Goal: Transaction & Acquisition: Subscribe to service/newsletter

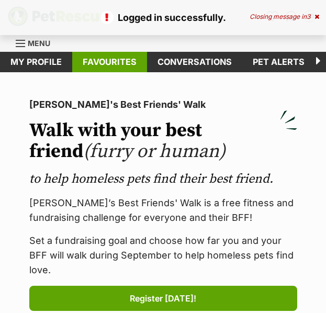
click at [109, 70] on link "Favourites" at bounding box center [109, 62] width 75 height 20
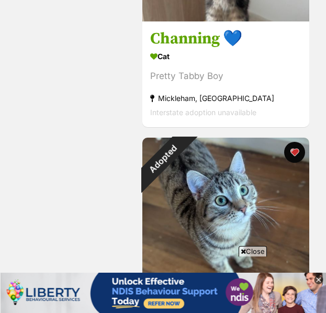
click at [317, 279] on icon at bounding box center [318, 279] width 9 height 9
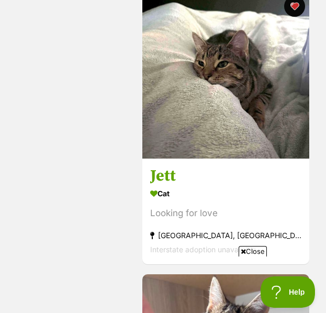
scroll to position [1132, 0]
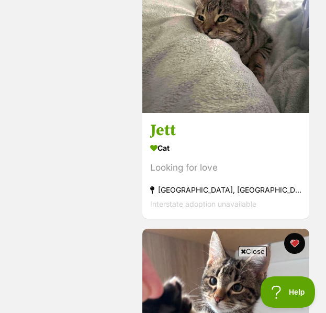
click at [227, 159] on section "Cat Looking for love Abbotsford, VIC Interstate adoption unavailable" at bounding box center [225, 175] width 151 height 71
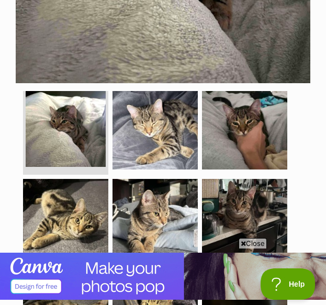
click at [253, 238] on span "Close" at bounding box center [253, 243] width 28 height 10
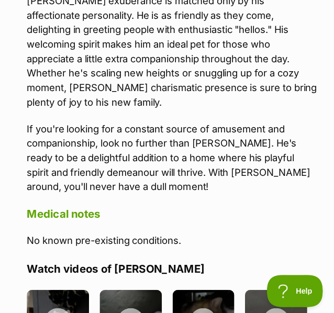
scroll to position [1631, 0]
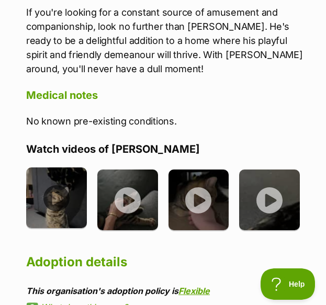
click at [66, 179] on img at bounding box center [56, 197] width 61 height 61
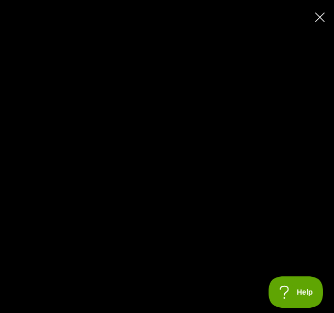
click at [318, 14] on icon "Close" at bounding box center [319, 17] width 9 height 9
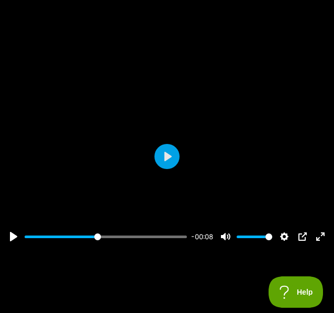
type input "46.54"
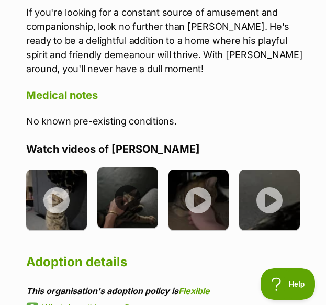
click at [137, 167] on img at bounding box center [127, 197] width 61 height 61
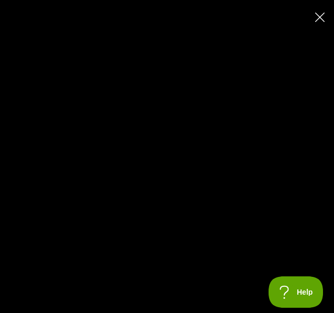
click at [312, 18] on button "Close" at bounding box center [319, 17] width 18 height 18
type input "26.45"
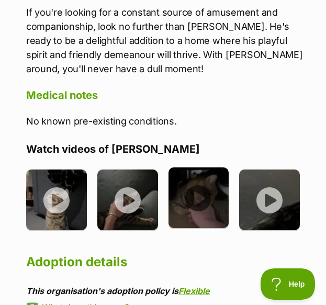
click at [207, 182] on img at bounding box center [198, 197] width 61 height 61
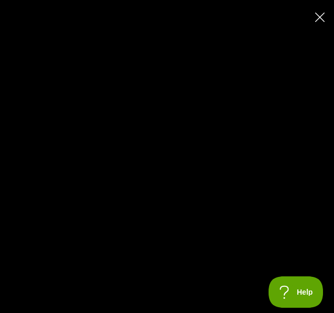
click at [319, 17] on icon "Close" at bounding box center [319, 17] width 9 height 9
type input "36.17"
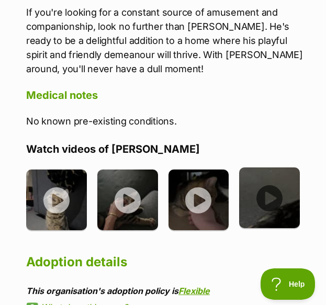
click at [264, 177] on img at bounding box center [269, 197] width 61 height 61
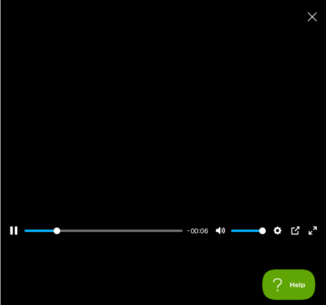
scroll to position [0, 0]
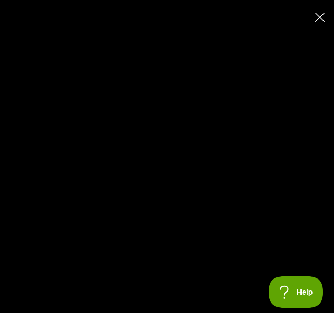
click at [323, 18] on icon "Close" at bounding box center [319, 17] width 9 height 9
type input "72.27"
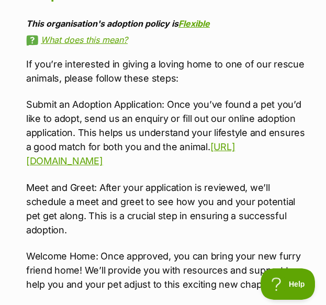
scroll to position [1910, 0]
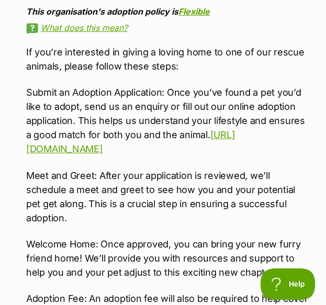
click at [134, 168] on p "Meet and Greet: After your application is reviewed, we’ll schedule a meet and g…" at bounding box center [168, 196] width 284 height 56
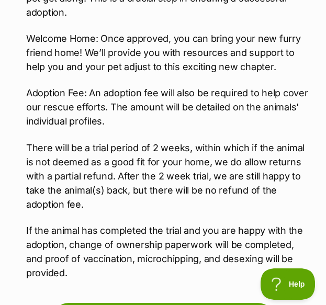
scroll to position [2116, 0]
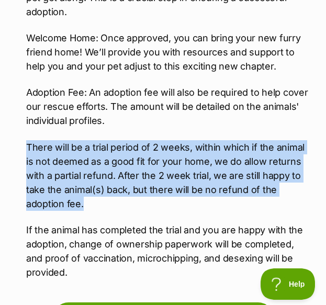
drag, startPoint x: 134, startPoint y: 164, endPoint x: 26, endPoint y: 101, distance: 124.9
click at [26, 140] on p "There will be a trial period of 2 weeks, within which if the animal is not deem…" at bounding box center [168, 175] width 284 height 71
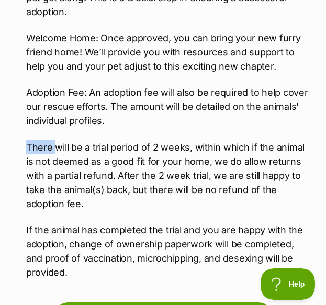
click at [26, 140] on p "There will be a trial period of 2 weeks, within which if the animal is not deem…" at bounding box center [168, 175] width 284 height 71
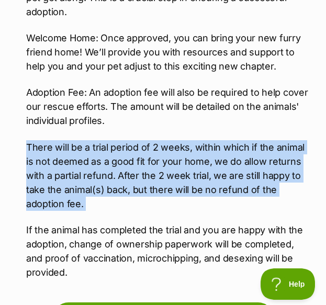
drag, startPoint x: 26, startPoint y: 101, endPoint x: 75, endPoint y: 140, distance: 62.3
click at [75, 140] on p "There will be a trial period of 2 weeks, within which if the animal is not deem…" at bounding box center [168, 175] width 284 height 71
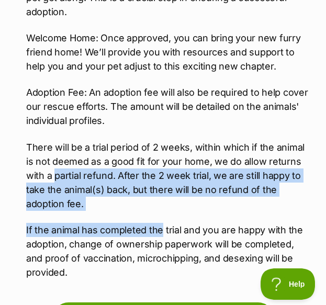
drag, startPoint x: 75, startPoint y: 140, endPoint x: 148, endPoint y: 184, distance: 85.2
click at [148, 184] on div "If you’re interested in giving a loving home to one of our rescue animals, plea…" at bounding box center [168, 59] width 284 height 440
click at [148, 223] on p "If the animal has completed the trial and you are happy with the adoption, chan…" at bounding box center [168, 251] width 284 height 56
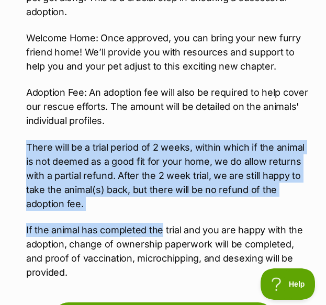
drag, startPoint x: 148, startPoint y: 184, endPoint x: -1, endPoint y: 106, distance: 168.0
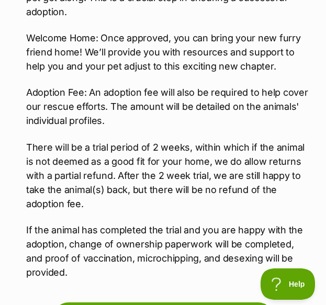
click at [98, 230] on p "If the animal has completed the trial and you are happy with the adoption, chan…" at bounding box center [168, 251] width 284 height 56
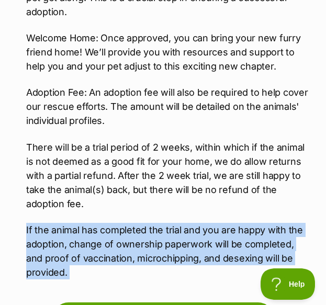
drag, startPoint x: 98, startPoint y: 230, endPoint x: -1, endPoint y: 189, distance: 106.8
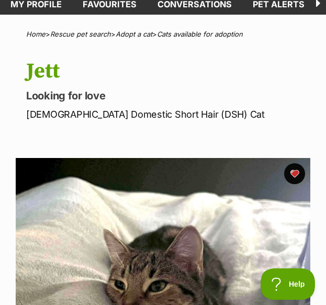
scroll to position [0, 0]
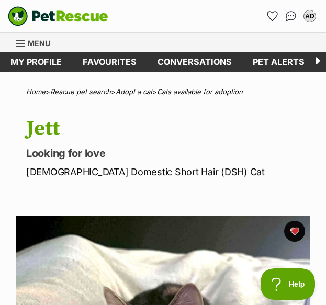
click at [45, 17] on img "PetRescue" at bounding box center [58, 16] width 100 height 20
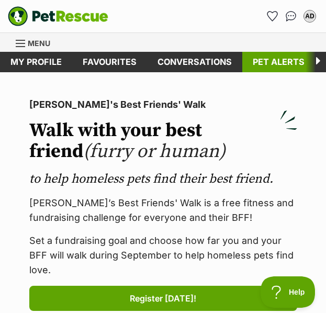
click at [281, 67] on link "Pet alerts" at bounding box center [278, 62] width 73 height 20
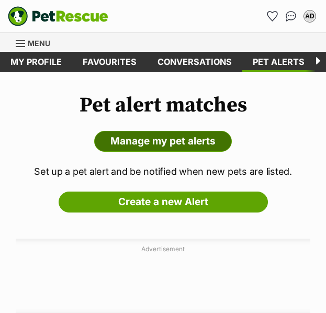
click at [152, 140] on link "Manage my pet alerts" at bounding box center [163, 141] width 138 height 21
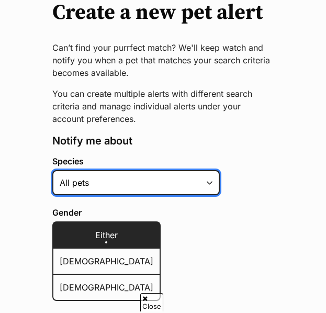
click at [151, 183] on select "Alpaca Bird Cat Chicken Cow Dog Donkey Duck Ferret Fish Goat Goose Guinea Fowl …" at bounding box center [135, 182] width 167 height 25
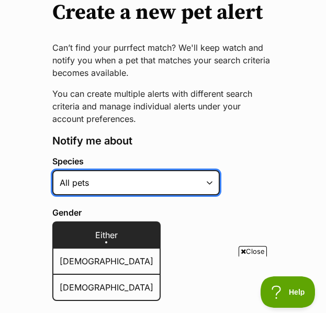
select select "2"
click at [52, 170] on select "Alpaca Bird Cat Chicken Cow Dog Donkey Duck Ferret Fish Goat Goose Guinea Fowl …" at bounding box center [135, 182] width 167 height 25
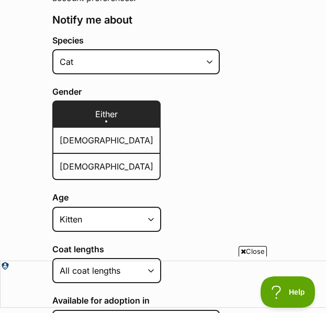
click at [89, 140] on span "Male" at bounding box center [107, 140] width 94 height 10
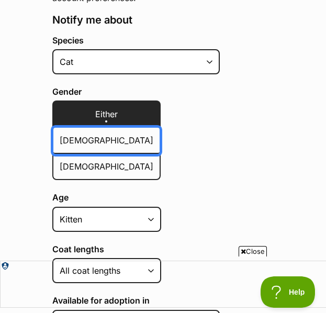
click at [59, 134] on input "Male" at bounding box center [59, 133] width 0 height 1
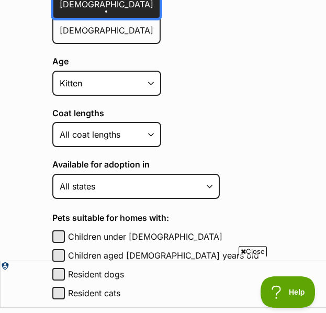
scroll to position [365, 0]
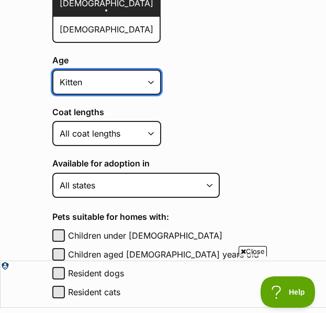
click at [123, 74] on select "Kitten Cat Senior All ages" at bounding box center [106, 82] width 109 height 25
click at [52, 70] on select "Kitten Cat Senior All ages" at bounding box center [106, 82] width 109 height 25
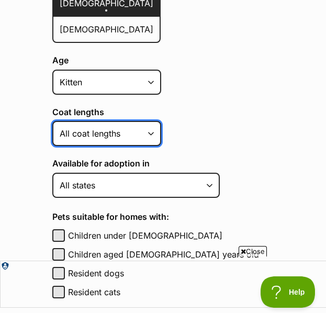
click at [99, 127] on select "Short Medium Coat Long All coat lengths" at bounding box center [106, 133] width 109 height 25
select select "short"
click at [52, 121] on select "Short Medium Coat Long All coat lengths" at bounding box center [106, 133] width 109 height 25
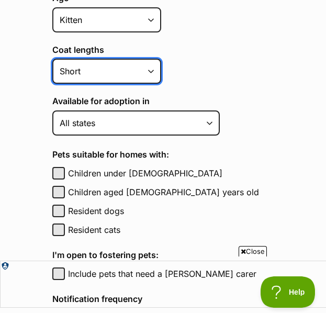
scroll to position [429, 0]
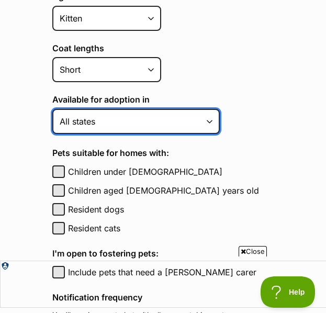
click at [110, 122] on select "Australian Capital Territory New South Wales Northern Territory Queensland Sout…" at bounding box center [135, 121] width 167 height 25
select select "2"
click at [52, 109] on select "Australian Capital Territory New South Wales Northern Territory Queensland Sout…" at bounding box center [135, 121] width 167 height 25
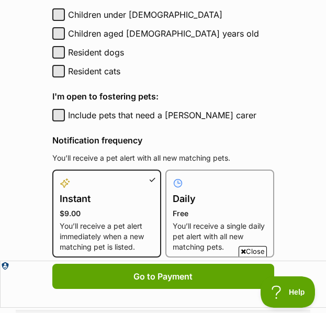
scroll to position [635, 0]
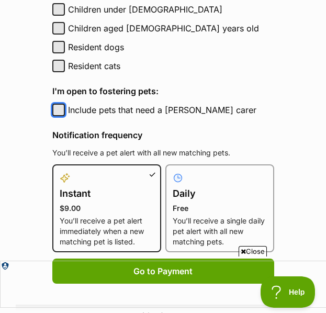
click at [59, 110] on button "Include pets that need a foster carer" at bounding box center [58, 110] width 13 height 13
checkbox input "true"
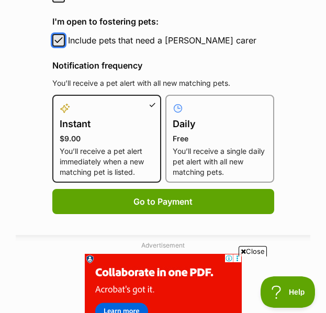
scroll to position [0, 0]
click at [236, 141] on p "Free" at bounding box center [220, 138] width 94 height 10
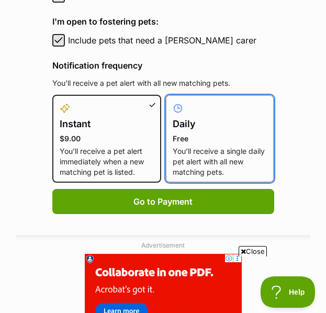
click at [172, 101] on input "Daily Free You’ll receive a single daily pet alert with all new matching pets." at bounding box center [172, 101] width 1 height 1
radio input "true"
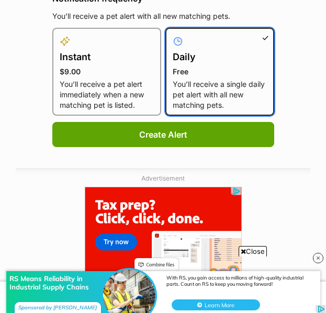
scroll to position [776, 0]
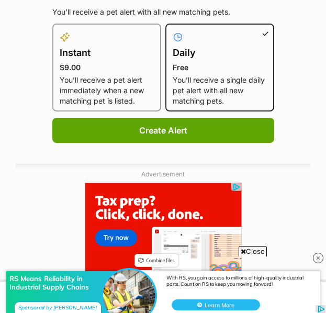
click at [134, 83] on p "You’ll receive a pet alert immediately when a new matching pet is listed." at bounding box center [107, 90] width 94 height 31
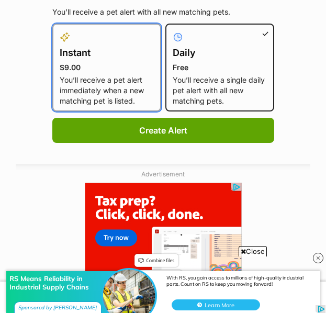
click at [59, 30] on input "Instant $9.00 You’ll receive a pet alert immediately when a new matching pet is…" at bounding box center [59, 30] width 1 height 1
radio input "true"
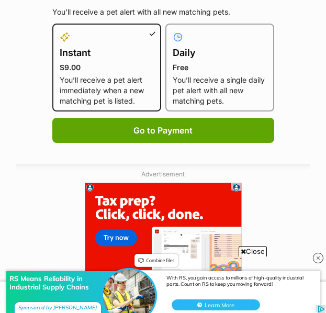
click at [219, 87] on p "You’ll receive a single daily pet alert with all new matching pets." at bounding box center [220, 90] width 94 height 31
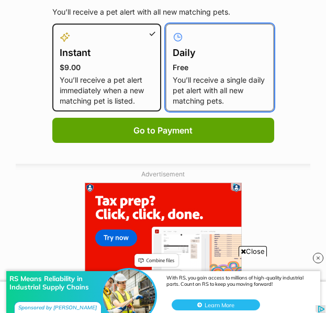
click at [172, 30] on input "Daily Free You’ll receive a single daily pet alert with all new matching pets." at bounding box center [172, 30] width 1 height 1
radio input "true"
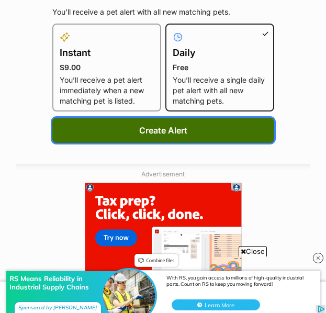
click at [215, 140] on button "Create Alert" at bounding box center [163, 130] width 222 height 25
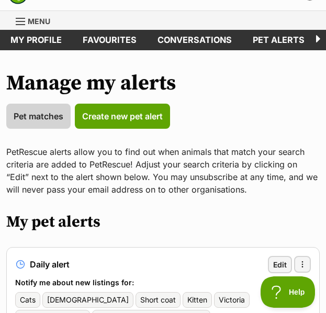
scroll to position [20, 0]
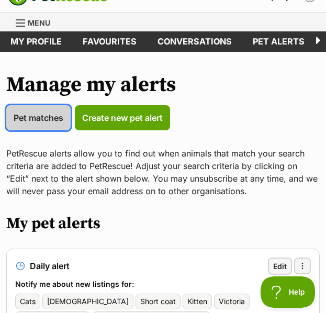
click at [54, 120] on span "Pet matches" at bounding box center [39, 117] width 50 height 13
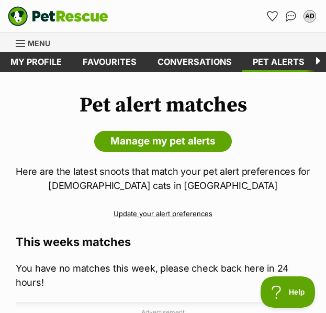
click at [23, 43] on span "Menu" at bounding box center [20, 43] width 9 height 1
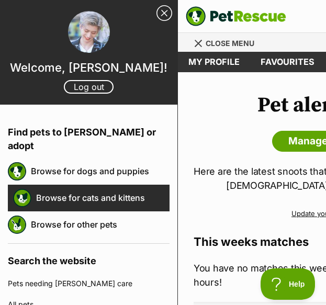
click at [113, 187] on link "Browse for cats and kittens" at bounding box center [102, 198] width 133 height 22
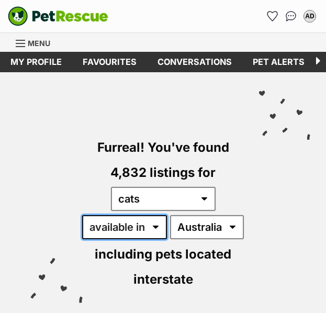
drag, startPoint x: 0, startPoint y: 0, endPoint x: 128, endPoint y: 230, distance: 263.2
click at [128, 230] on select "available in located in" at bounding box center [124, 227] width 85 height 24
select select "disabled"
click at [82, 215] on select "available in located in" at bounding box center [124, 227] width 85 height 24
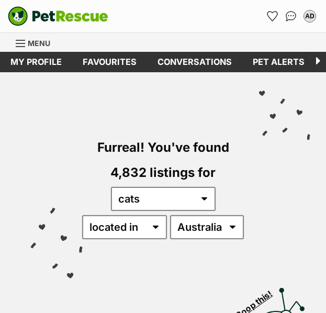
select select "VIC"
click at [170, 215] on select "[GEOGRAPHIC_DATA] [GEOGRAPHIC_DATA] [GEOGRAPHIC_DATA] [GEOGRAPHIC_DATA] [GEOGRA…" at bounding box center [207, 227] width 74 height 24
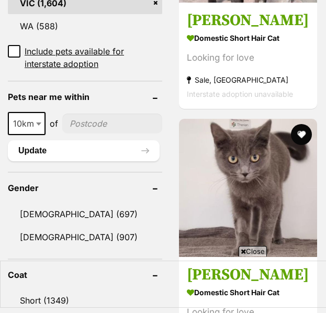
scroll to position [976, 0]
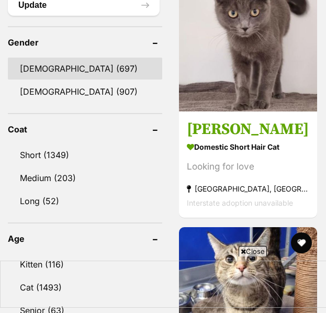
click at [30, 69] on link "Male (697)" at bounding box center [85, 69] width 154 height 22
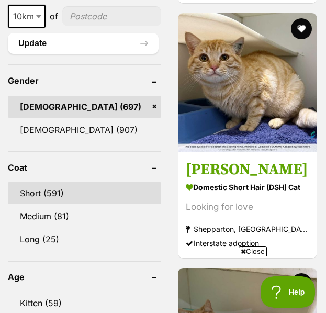
scroll to position [1057, 0]
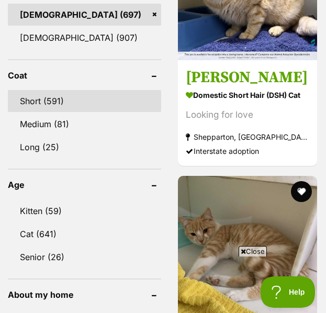
click at [50, 90] on link "Short (591)" at bounding box center [84, 101] width 153 height 22
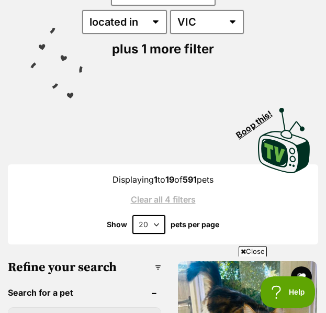
scroll to position [234, 0]
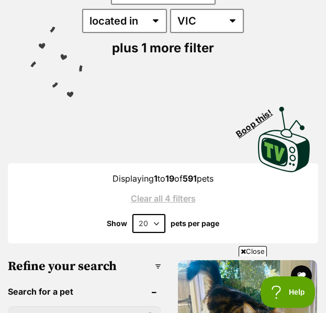
click at [153, 214] on select "20 40 60" at bounding box center [148, 223] width 33 height 19
select select "60"
click at [132, 214] on select "20 40 60" at bounding box center [148, 223] width 33 height 19
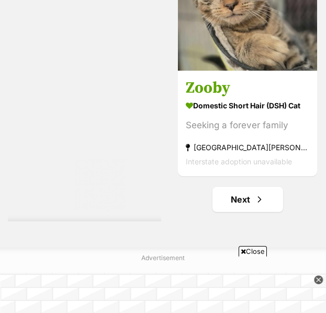
scroll to position [18428, 0]
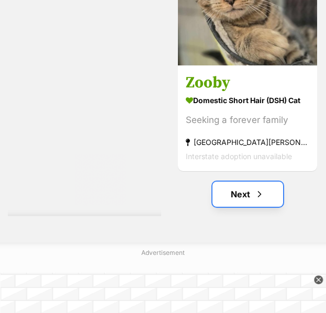
click at [257, 200] on span "Next page" at bounding box center [259, 194] width 10 height 13
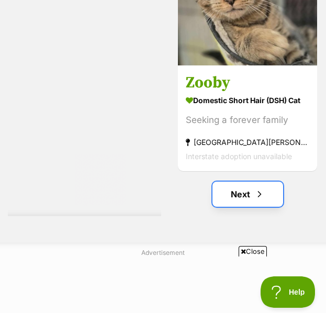
scroll to position [0, 0]
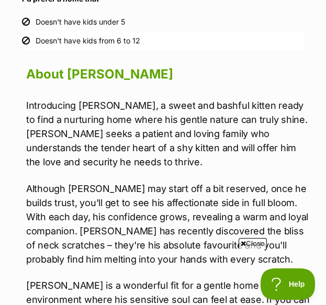
scroll to position [1243, 0]
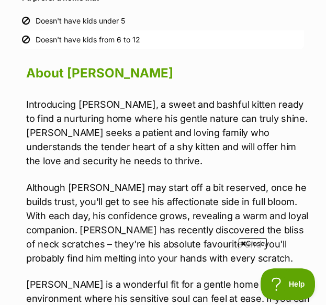
click at [210, 138] on p "Introducing Kip, a sweet and bashful kitten ready to find a nurturing home wher…" at bounding box center [168, 132] width 284 height 71
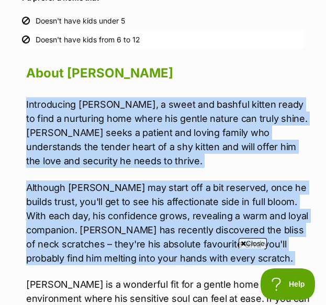
drag, startPoint x: 210, startPoint y: 138, endPoint x: 220, endPoint y: 198, distance: 61.0
click at [220, 198] on div "Introducing Kip, a sweet and bashful kitten ready to find a nurturing home wher…" at bounding box center [168, 284] width 284 height 374
click at [220, 198] on p "Although Kip may start off a bit reserved, once he builds trust, you'll get to …" at bounding box center [168, 222] width 284 height 85
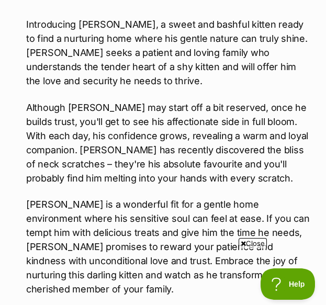
scroll to position [1324, 0]
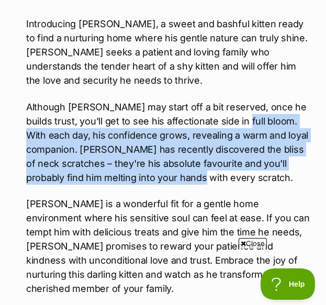
drag, startPoint x: 231, startPoint y: 180, endPoint x: 240, endPoint y: 129, distance: 51.9
click at [240, 129] on p "Although Kip may start off a bit reserved, once he builds trust, you'll get to …" at bounding box center [168, 142] width 284 height 85
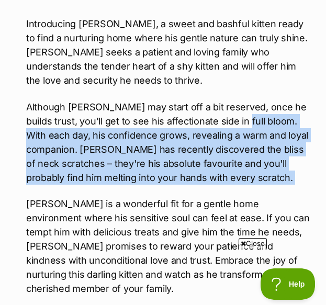
drag, startPoint x: 240, startPoint y: 129, endPoint x: 240, endPoint y: 188, distance: 59.6
click at [240, 185] on p "Although Kip may start off a bit reserved, once he builds trust, you'll get to …" at bounding box center [168, 142] width 284 height 85
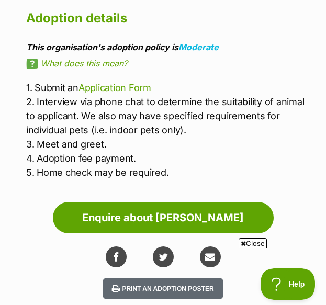
scroll to position [1774, 0]
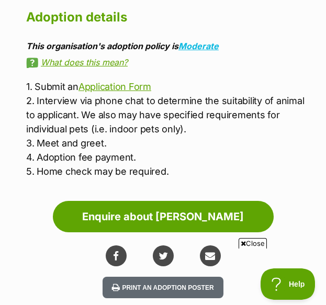
click at [221, 111] on p "1. Submit an Application Form 2. Interview via phone chat to determine the suit…" at bounding box center [168, 129] width 284 height 99
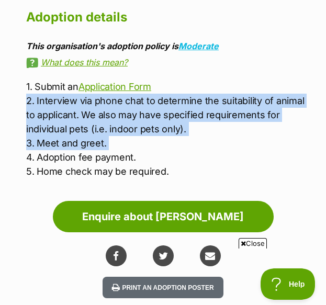
drag, startPoint x: 221, startPoint y: 111, endPoint x: 210, endPoint y: 134, distance: 25.5
click at [210, 134] on p "1. Submit an Application Form 2. Interview via phone chat to determine the suit…" at bounding box center [168, 129] width 284 height 99
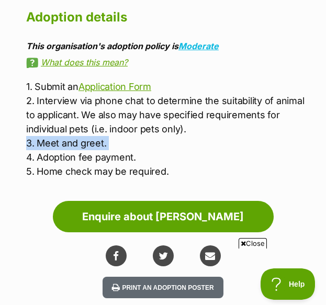
click at [210, 134] on p "1. Submit an Application Form 2. Interview via phone chat to determine the suit…" at bounding box center [168, 129] width 284 height 99
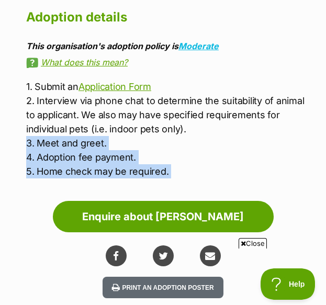
drag, startPoint x: 210, startPoint y: 134, endPoint x: 218, endPoint y: 157, distance: 24.3
click at [218, 157] on p "1. Submit an Application Form 2. Interview via phone chat to determine the suit…" at bounding box center [168, 129] width 284 height 99
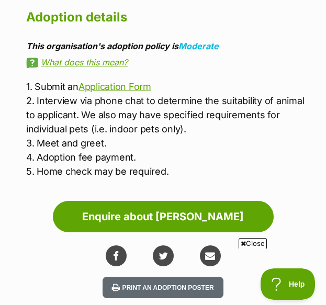
click at [218, 157] on p "1. Submit an Application Form 2. Interview via phone chat to determine the suit…" at bounding box center [168, 129] width 284 height 99
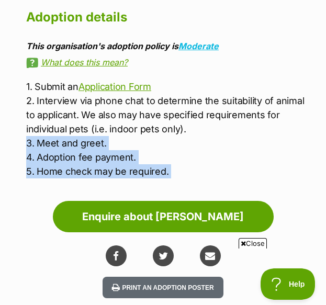
drag, startPoint x: 218, startPoint y: 157, endPoint x: 219, endPoint y: 132, distance: 25.7
click at [219, 132] on p "1. Submit an Application Form 2. Interview via phone chat to determine the suit…" at bounding box center [168, 129] width 284 height 99
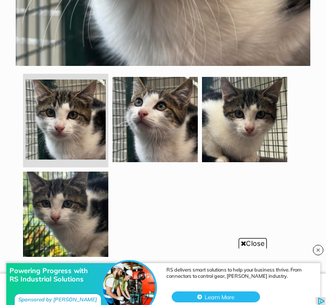
scroll to position [449, 0]
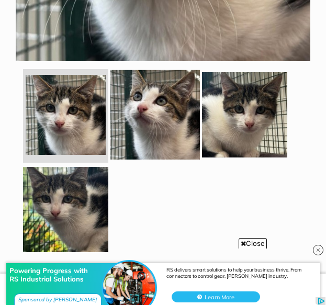
click at [146, 133] on img at bounding box center [154, 114] width 89 height 89
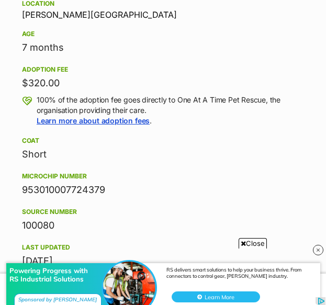
scroll to position [855, 0]
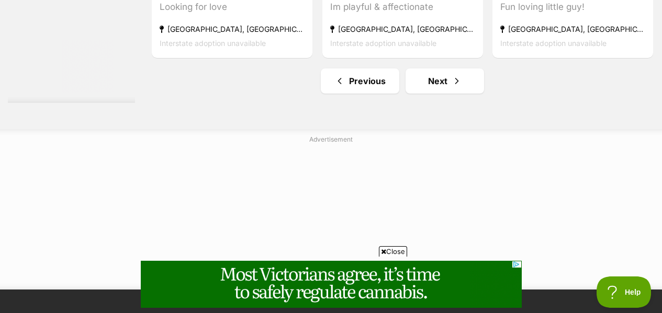
scroll to position [6722, 0]
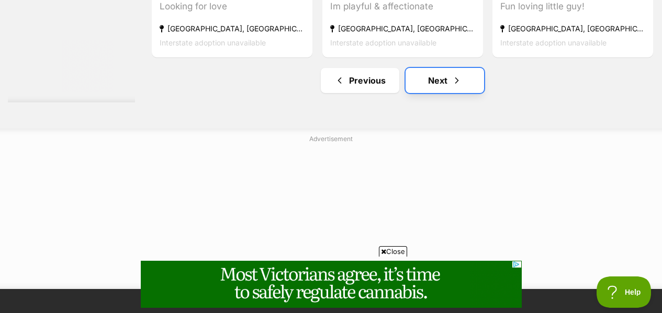
click at [325, 68] on link "Next" at bounding box center [444, 80] width 78 height 25
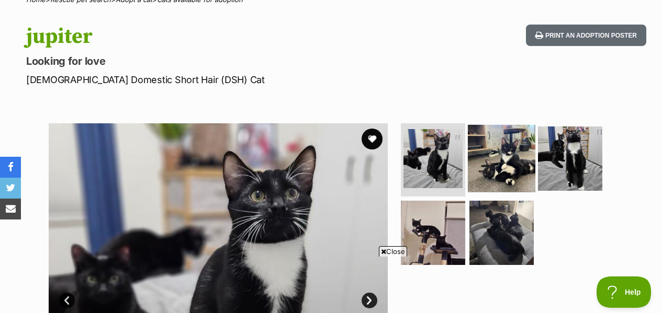
click at [505, 135] on img at bounding box center [501, 158] width 67 height 67
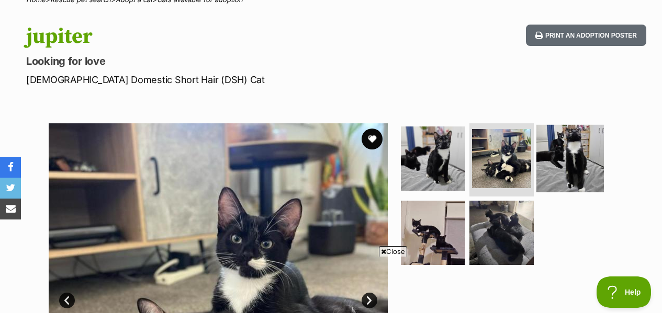
click at [570, 142] on img at bounding box center [569, 158] width 67 height 67
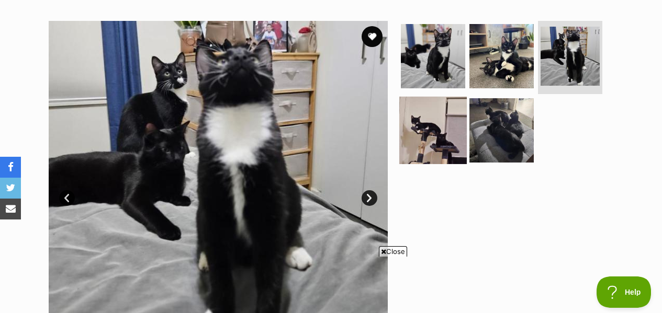
click at [436, 113] on img at bounding box center [432, 129] width 67 height 67
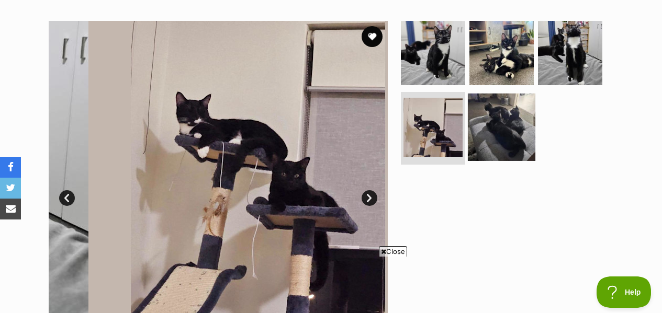
click at [511, 111] on img at bounding box center [501, 126] width 67 height 67
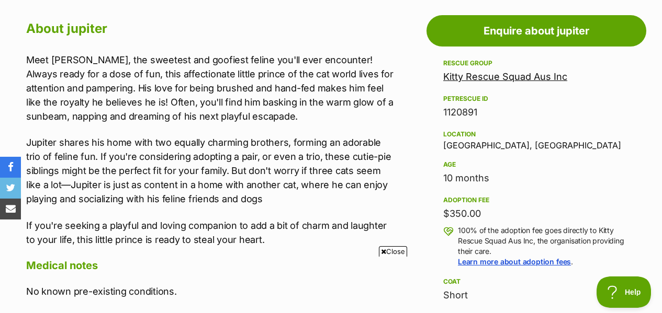
scroll to position [594, 0]
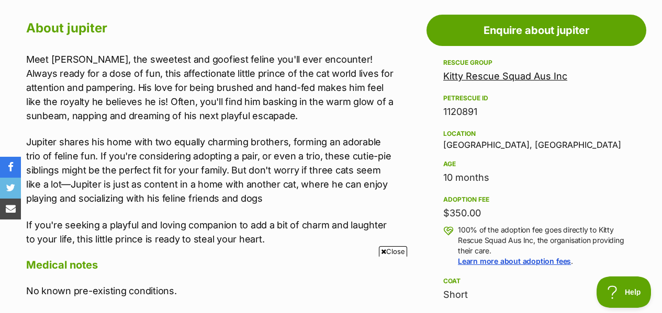
click at [211, 135] on p "Jupiter shares his home with two equally charming brothers, forming an adorable…" at bounding box center [210, 170] width 368 height 71
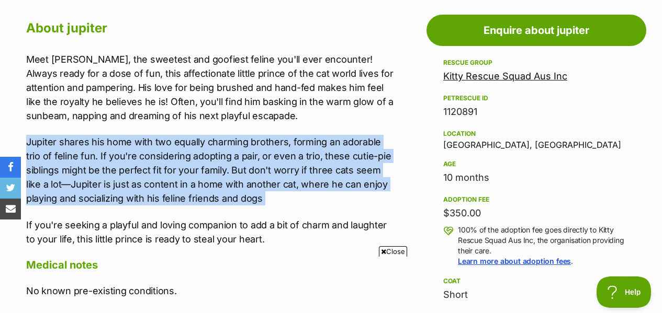
drag, startPoint x: 211, startPoint y: 123, endPoint x: 200, endPoint y: 131, distance: 13.4
click at [200, 135] on p "Jupiter shares his home with two equally charming brothers, forming an adorable…" at bounding box center [210, 170] width 368 height 71
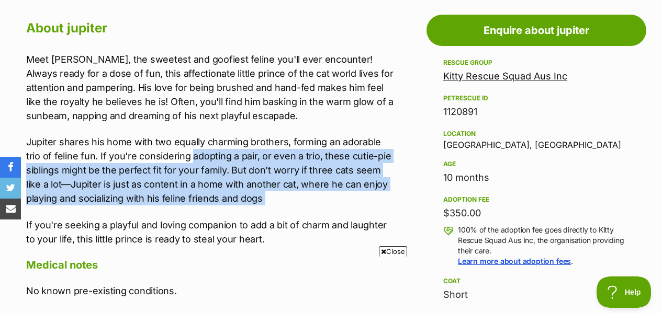
drag, startPoint x: 200, startPoint y: 131, endPoint x: 270, endPoint y: 180, distance: 85.3
click at [270, 180] on p "Jupiter shares his home with two equally charming brothers, forming an adorable…" at bounding box center [210, 170] width 368 height 71
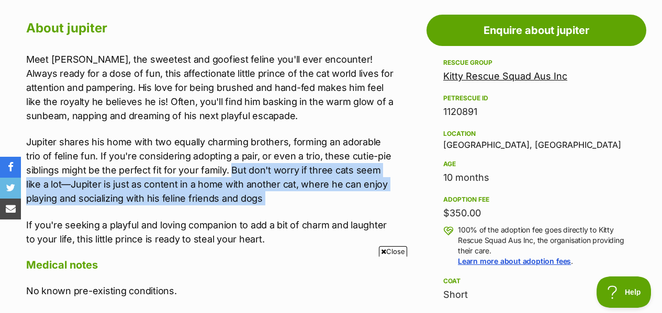
drag, startPoint x: 270, startPoint y: 180, endPoint x: 232, endPoint y: 143, distance: 53.3
click at [232, 143] on p "Jupiter shares his home with two equally charming brothers, forming an adorable…" at bounding box center [210, 170] width 368 height 71
click at [250, 157] on p "Jupiter shares his home with two equally charming brothers, forming an adorable…" at bounding box center [210, 170] width 368 height 71
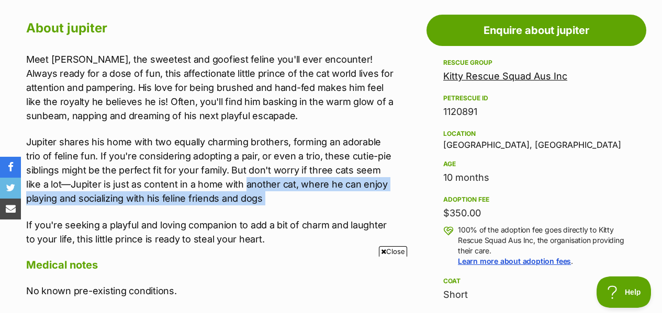
drag, startPoint x: 250, startPoint y: 157, endPoint x: 266, endPoint y: 174, distance: 22.9
click at [266, 174] on p "Jupiter shares his home with two equally charming brothers, forming an adorable…" at bounding box center [210, 170] width 368 height 71
drag, startPoint x: 266, startPoint y: 174, endPoint x: 239, endPoint y: 157, distance: 31.5
click at [239, 157] on p "Jupiter shares his home with two equally charming brothers, forming an adorable…" at bounding box center [210, 170] width 368 height 71
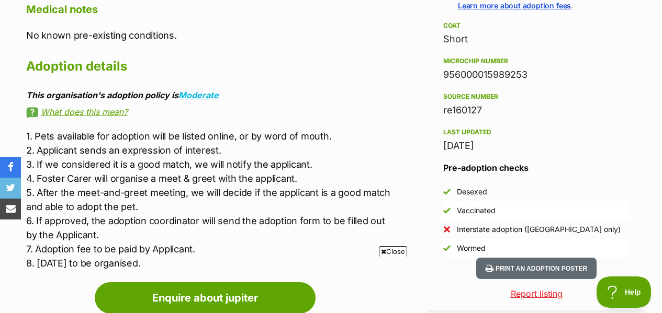
scroll to position [854, 0]
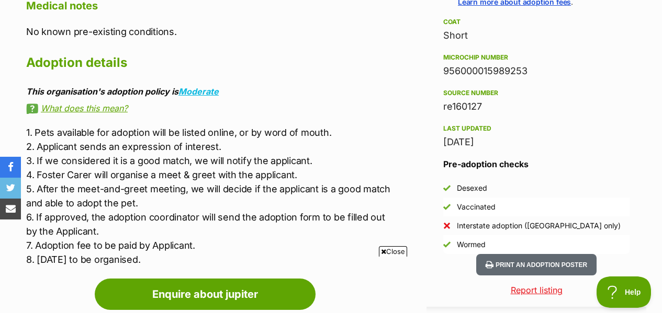
click at [239, 157] on p "1. Pets available for adoption will be listed online, or by word of mouth. 2. A…" at bounding box center [210, 196] width 368 height 141
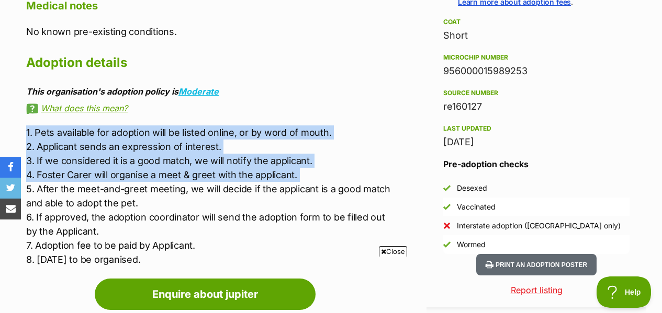
drag, startPoint x: 239, startPoint y: 157, endPoint x: 156, endPoint y: 109, distance: 96.1
click at [156, 126] on p "1. Pets available for adoption will be listed online, or by word of mouth. 2. A…" at bounding box center [210, 196] width 368 height 141
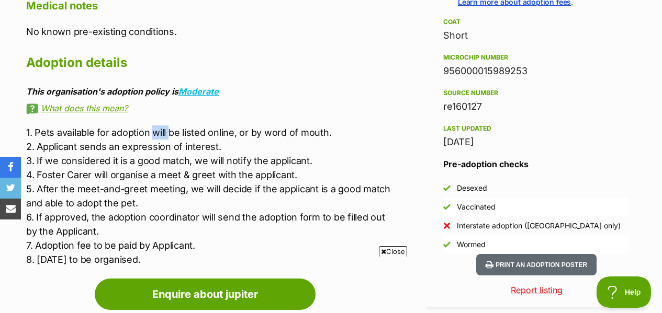
click at [156, 126] on p "1. Pets available for adoption will be listed online, or by word of mouth. 2. A…" at bounding box center [210, 196] width 368 height 141
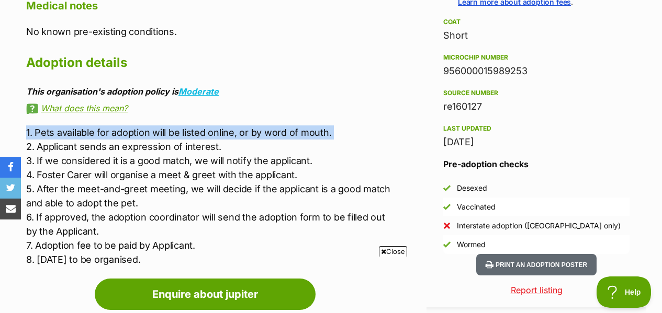
click at [156, 126] on p "1. Pets available for adoption will be listed online, or by word of mouth. 2. A…" at bounding box center [210, 196] width 368 height 141
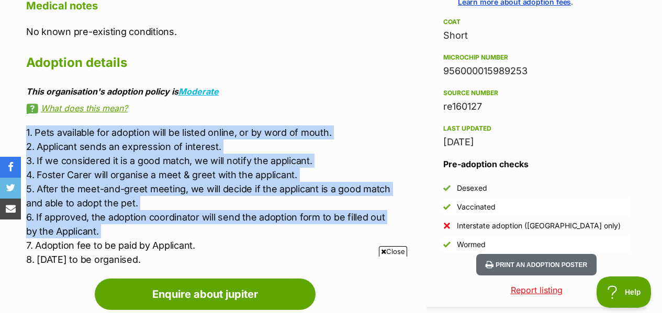
drag, startPoint x: 156, startPoint y: 109, endPoint x: 216, endPoint y: 213, distance: 120.4
click at [216, 213] on p "1. Pets available for adoption will be listed online, or by word of mouth. 2. A…" at bounding box center [210, 196] width 368 height 141
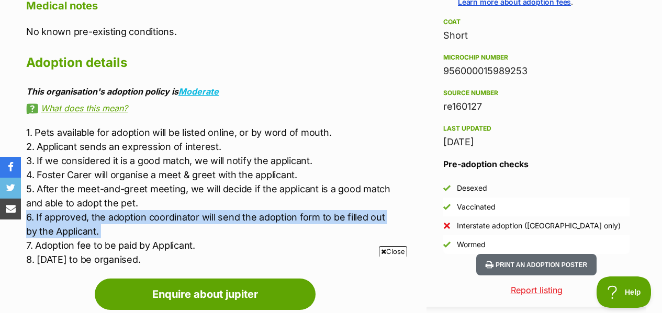
click at [216, 213] on p "1. Pets available for adoption will be listed online, or by word of mouth. 2. A…" at bounding box center [210, 196] width 368 height 141
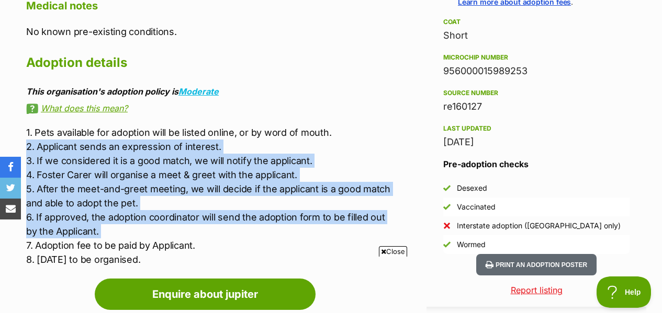
drag, startPoint x: 216, startPoint y: 213, endPoint x: 172, endPoint y: 129, distance: 95.5
click at [172, 129] on p "1. Pets available for adoption will be listed online, or by word of mouth. 2. A…" at bounding box center [210, 196] width 368 height 141
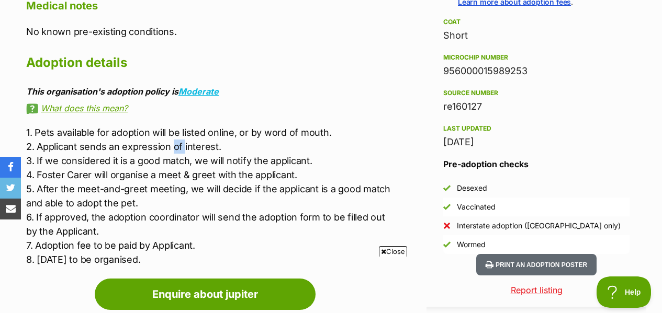
click at [172, 129] on p "1. Pets available for adoption will be listed online, or by word of mouth. 2. A…" at bounding box center [210, 196] width 368 height 141
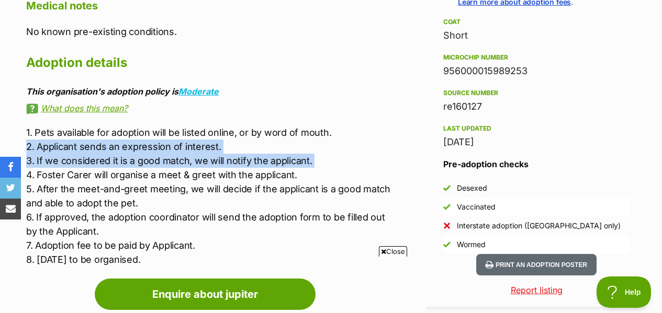
drag, startPoint x: 172, startPoint y: 129, endPoint x: 168, endPoint y: 141, distance: 12.4
click at [168, 141] on p "1. Pets available for adoption will be listed online, or by word of mouth. 2. A…" at bounding box center [210, 196] width 368 height 141
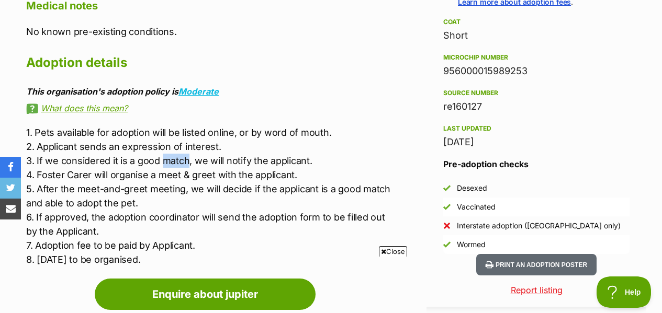
click at [168, 141] on p "1. Pets available for adoption will be listed online, or by word of mouth. 2. A…" at bounding box center [210, 196] width 368 height 141
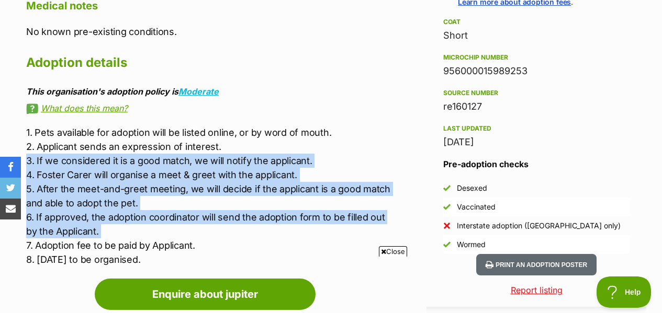
drag, startPoint x: 168, startPoint y: 141, endPoint x: 207, endPoint y: 200, distance: 70.4
click at [207, 200] on p "1. Pets available for adoption will be listed online, or by word of mouth. 2. A…" at bounding box center [210, 196] width 368 height 141
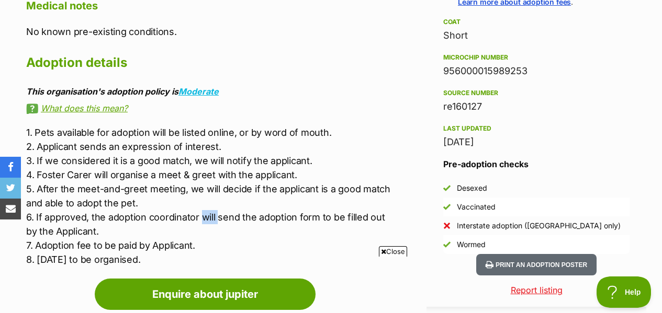
click at [207, 200] on p "1. Pets available for adoption will be listed online, or by word of mouth. 2. A…" at bounding box center [210, 196] width 368 height 141
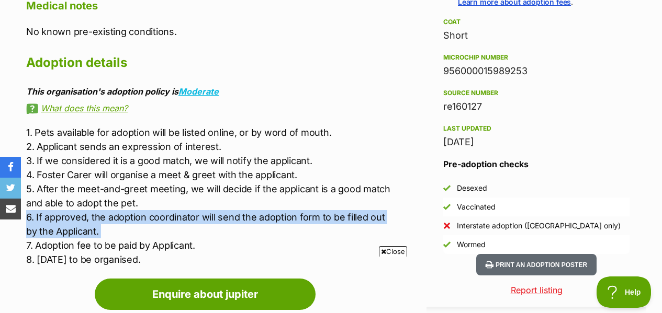
click at [207, 200] on p "1. Pets available for adoption will be listed online, or by word of mouth. 2. A…" at bounding box center [210, 196] width 368 height 141
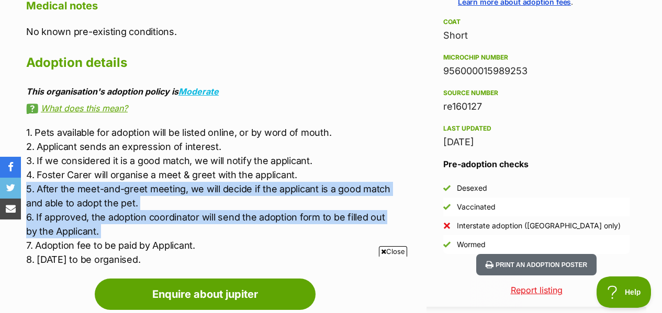
scroll to position [0, 0]
drag, startPoint x: 207, startPoint y: 200, endPoint x: 183, endPoint y: 176, distance: 34.0
click at [183, 176] on p "1. Pets available for adoption will be listed online, or by word of mouth. 2. A…" at bounding box center [210, 196] width 368 height 141
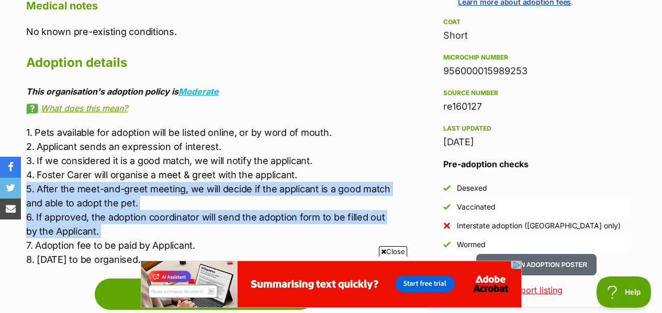
click at [183, 176] on p "1. Pets available for adoption will be listed online, or by word of mouth. 2. A…" at bounding box center [210, 196] width 368 height 141
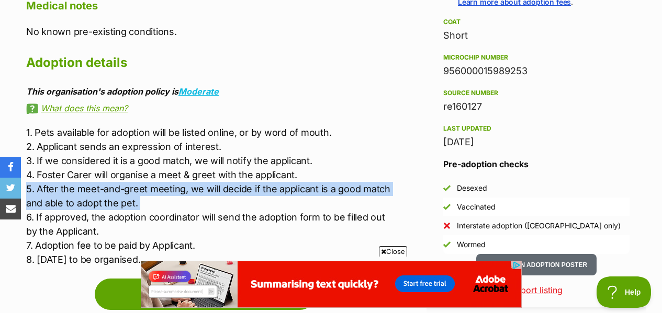
click at [183, 176] on p "1. Pets available for adoption will be listed online, or by word of mouth. 2. A…" at bounding box center [210, 196] width 368 height 141
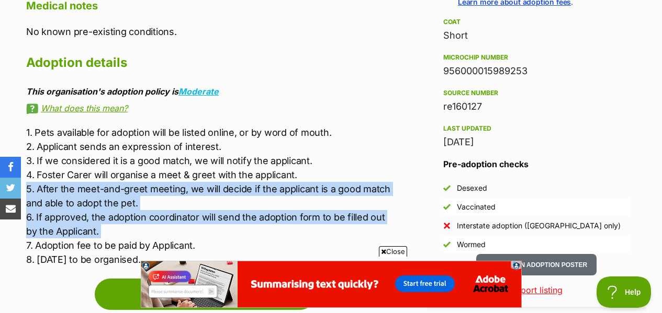
drag, startPoint x: 183, startPoint y: 176, endPoint x: 194, endPoint y: 212, distance: 38.2
click at [194, 212] on p "1. Pets available for adoption will be listed online, or by word of mouth. 2. A…" at bounding box center [210, 196] width 368 height 141
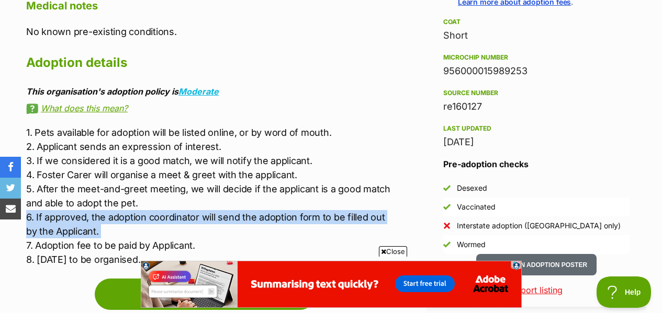
click at [194, 212] on p "1. Pets available for adoption will be listed online, or by word of mouth. 2. A…" at bounding box center [210, 196] width 368 height 141
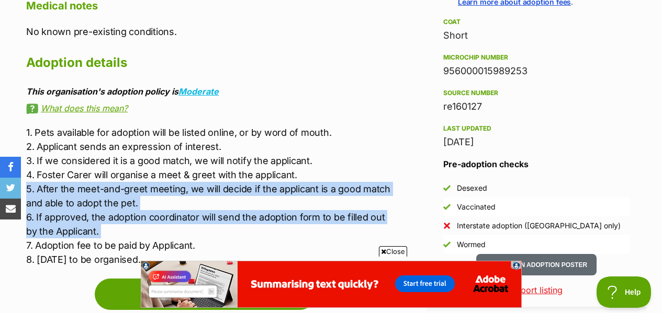
drag, startPoint x: 194, startPoint y: 212, endPoint x: 165, endPoint y: 182, distance: 41.5
click at [165, 182] on p "1. Pets available for adoption will be listed online, or by word of mouth. 2. A…" at bounding box center [210, 196] width 368 height 141
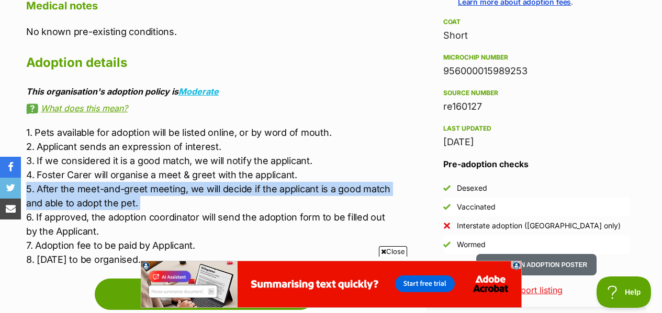
click at [165, 182] on p "1. Pets available for adoption will be listed online, or by word of mouth. 2. A…" at bounding box center [210, 196] width 368 height 141
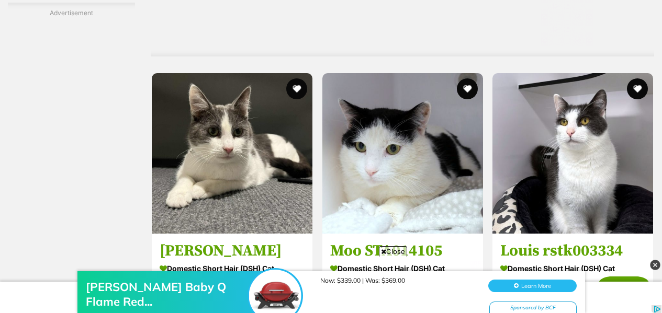
scroll to position [5701, 0]
